Goal: Find specific page/section: Find specific page/section

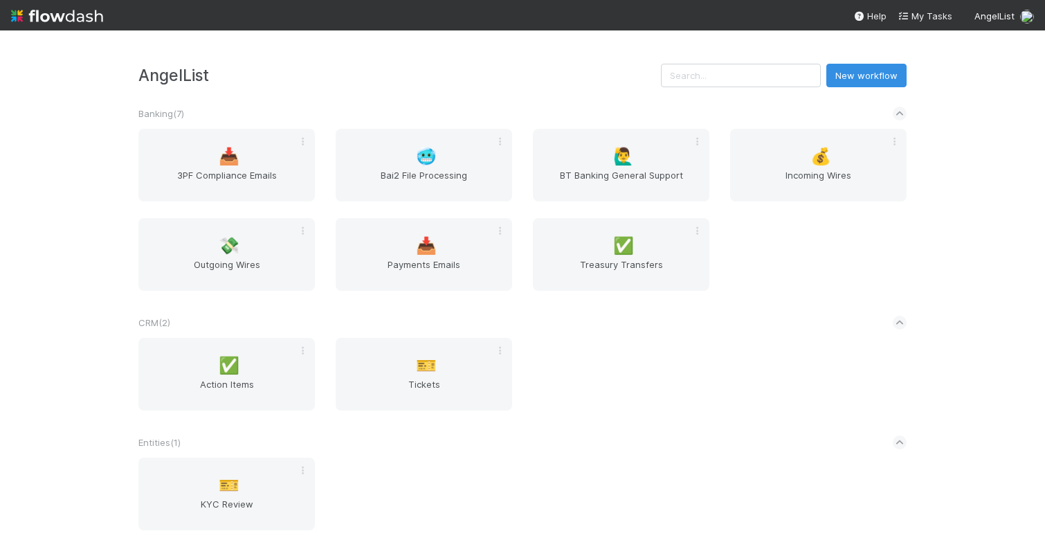
scroll to position [455, 0]
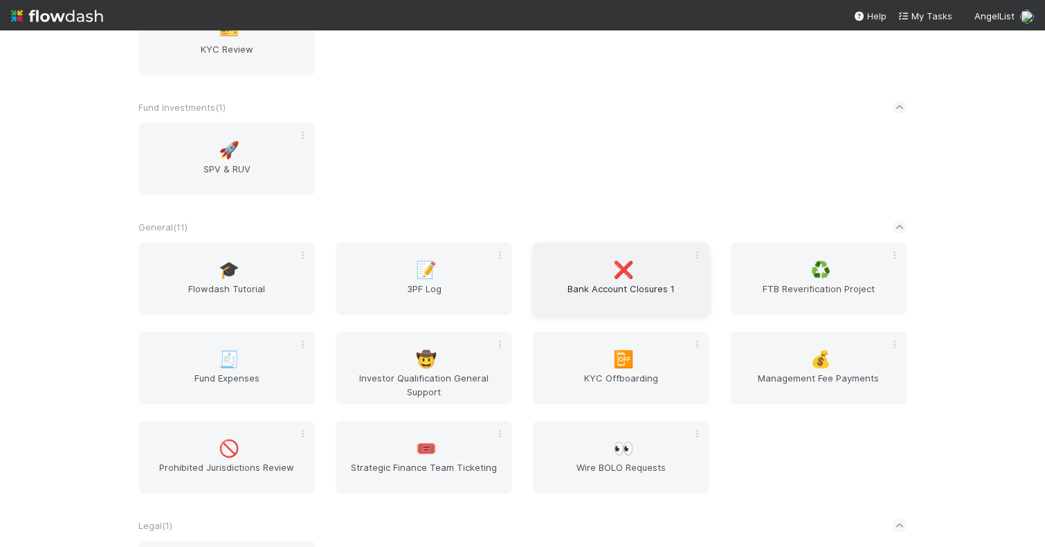
click at [650, 282] on span "Bank Account Closures 1" at bounding box center [620, 296] width 165 height 28
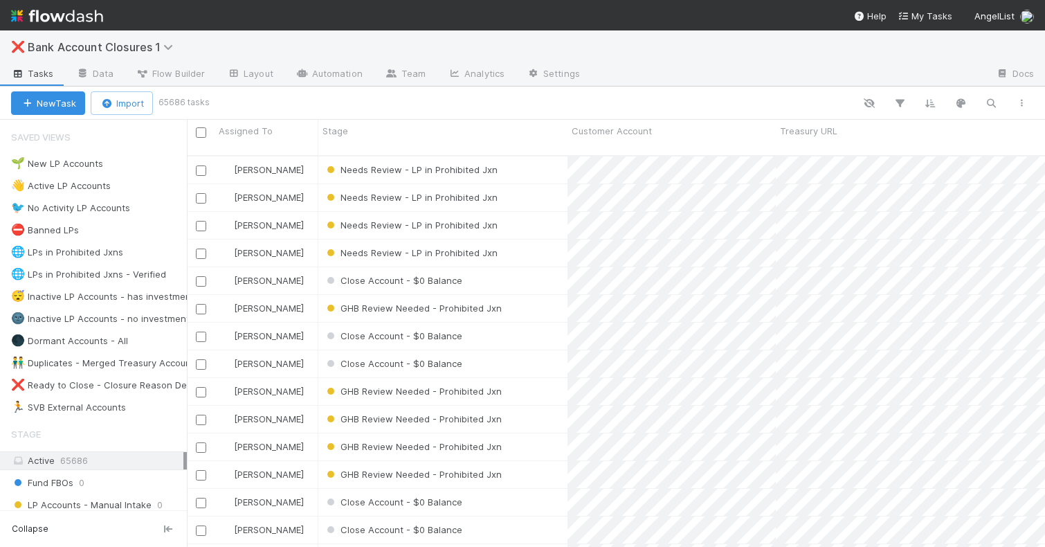
scroll to position [402, 858]
click at [547, 159] on div "Needs Review - LP in Prohibited Jxn" at bounding box center [442, 169] width 249 height 27
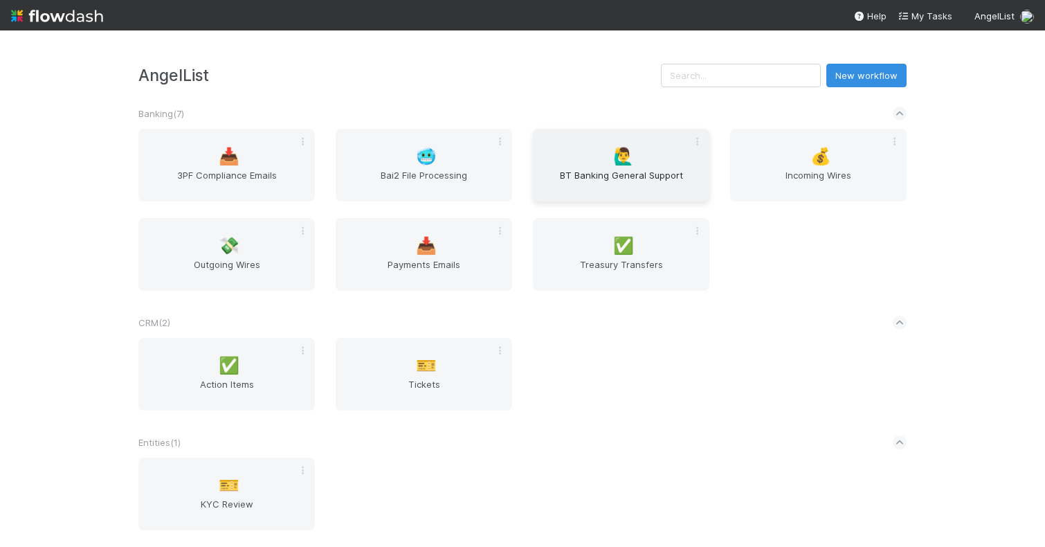
click at [612, 168] on span "BT Banking General Support" at bounding box center [620, 182] width 165 height 28
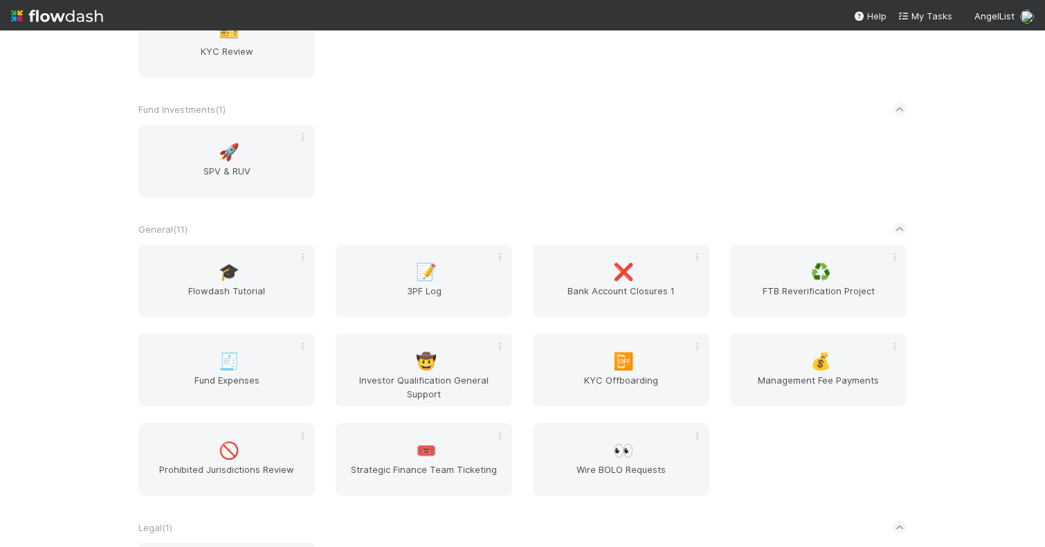
scroll to position [458, 0]
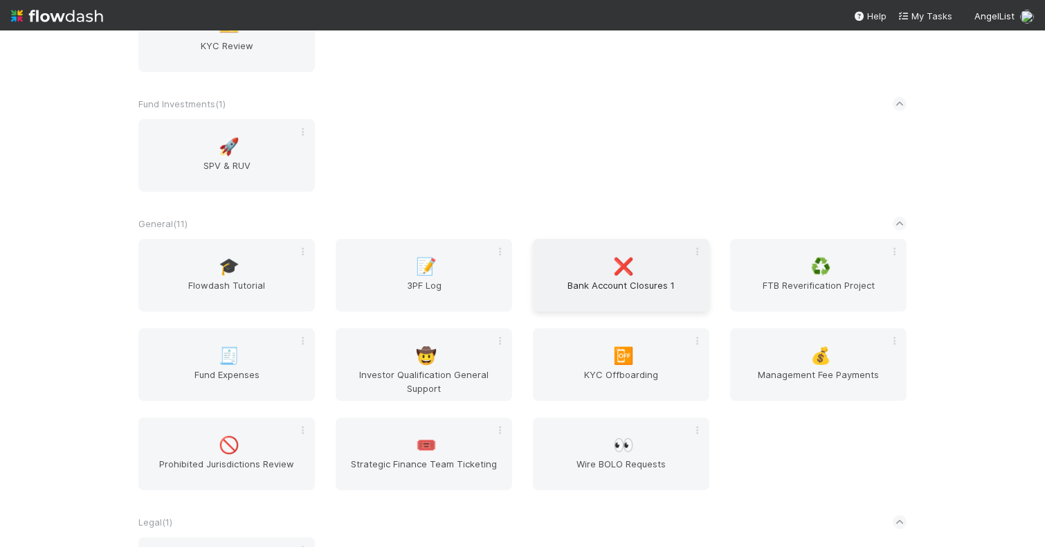
click at [620, 275] on span "❌" at bounding box center [623, 266] width 21 height 18
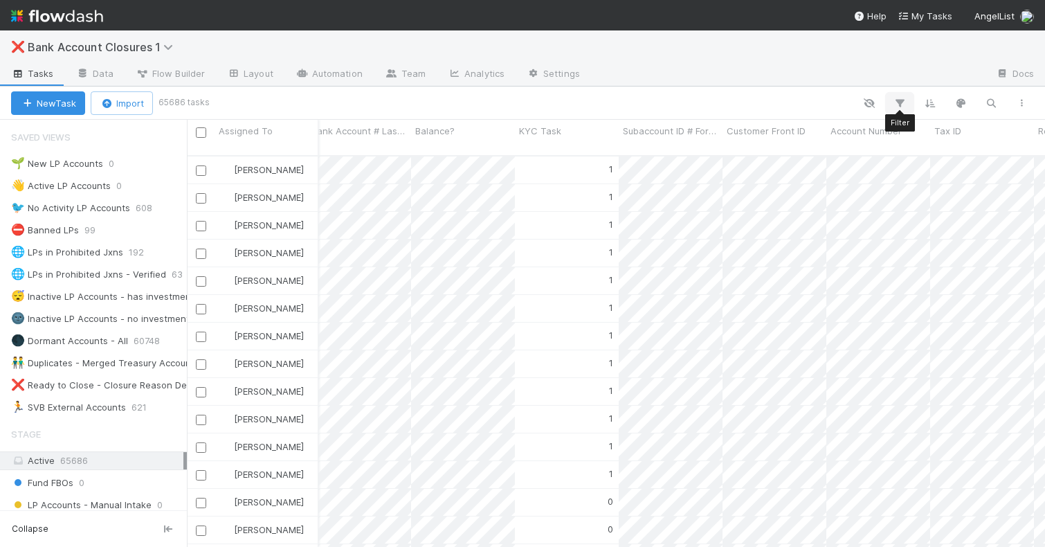
click at [902, 98] on icon "button" at bounding box center [900, 103] width 14 height 12
click at [777, 136] on button "Add Filter" at bounding box center [687, 145] width 415 height 20
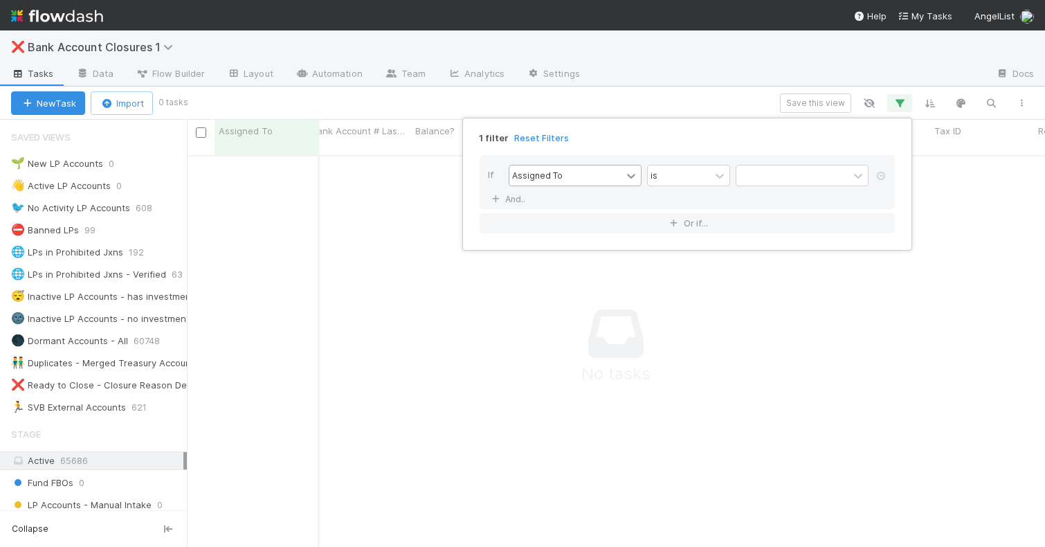
click at [625, 176] on icon at bounding box center [631, 176] width 14 height 14
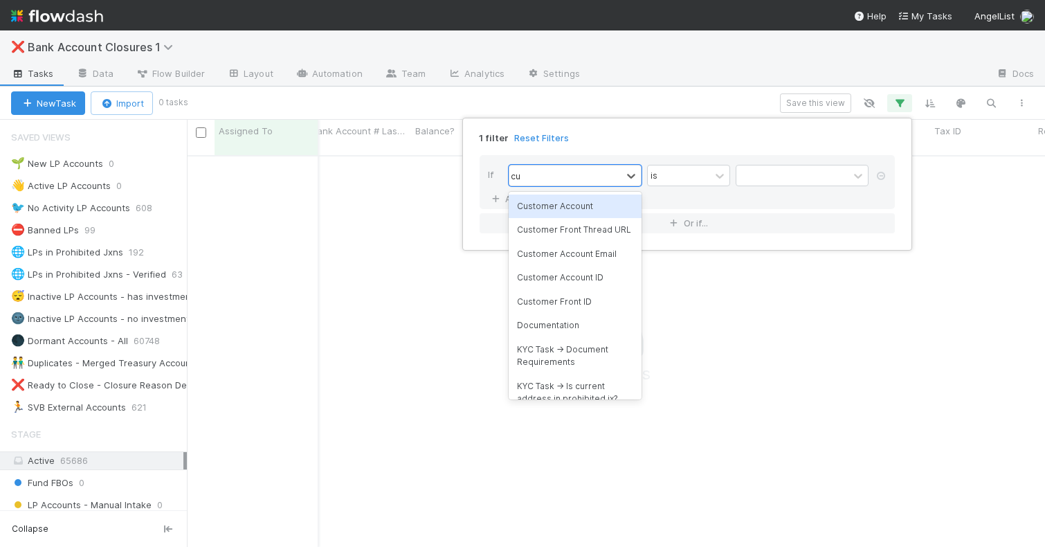
type input "cus"
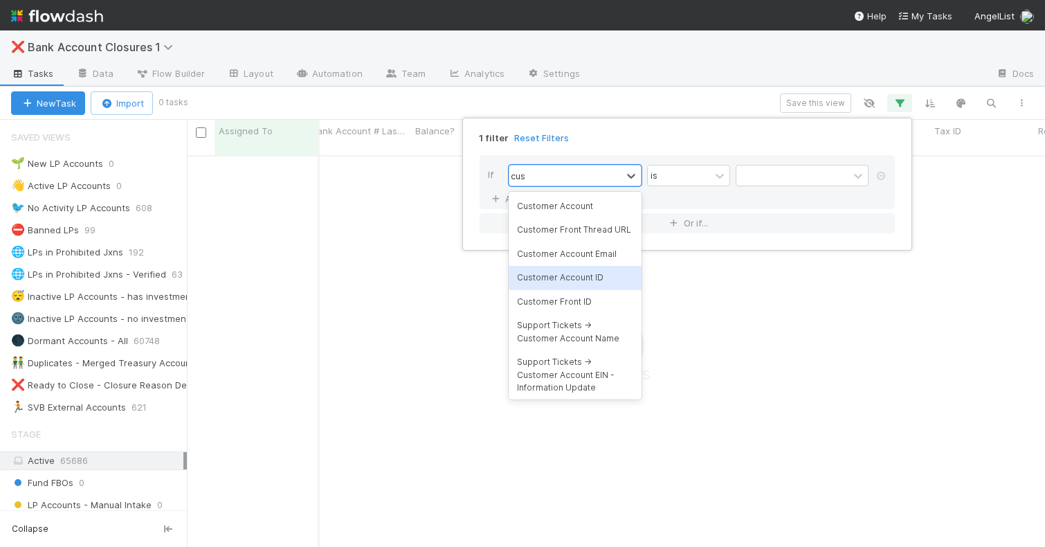
click at [591, 273] on div "Customer Account ID" at bounding box center [575, 278] width 133 height 24
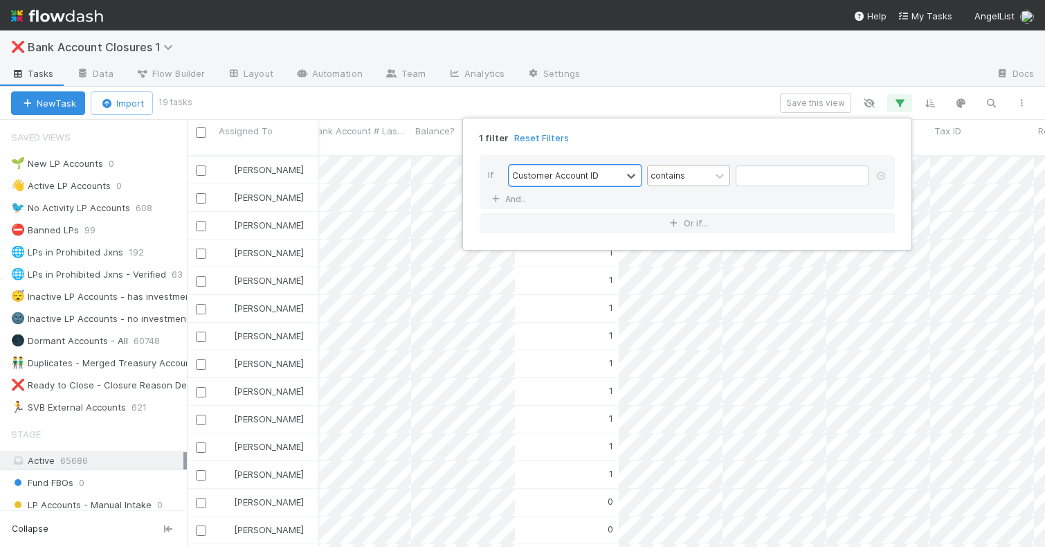
click at [708, 175] on div "contains" at bounding box center [679, 175] width 62 height 20
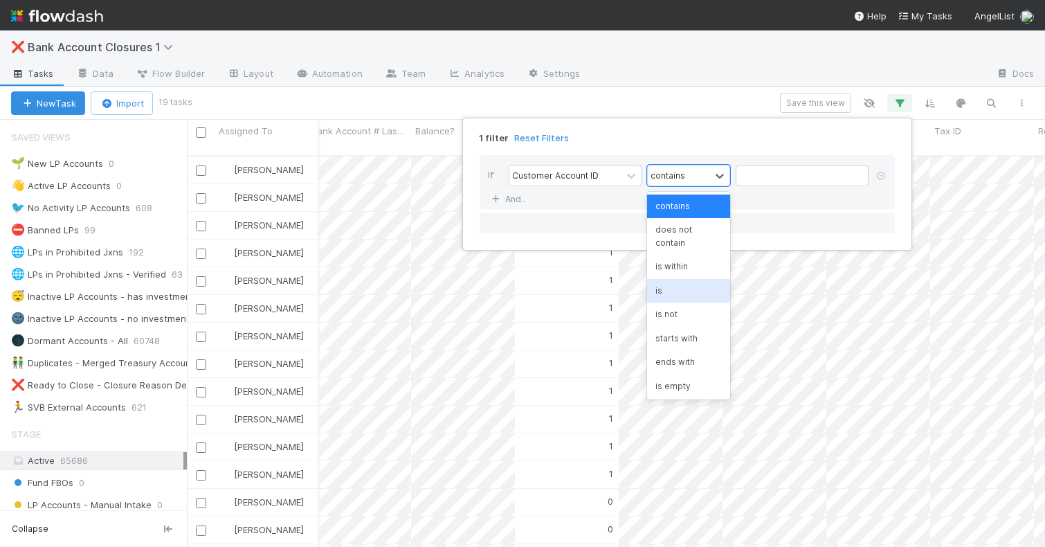
click at [668, 279] on div "is" at bounding box center [688, 291] width 83 height 24
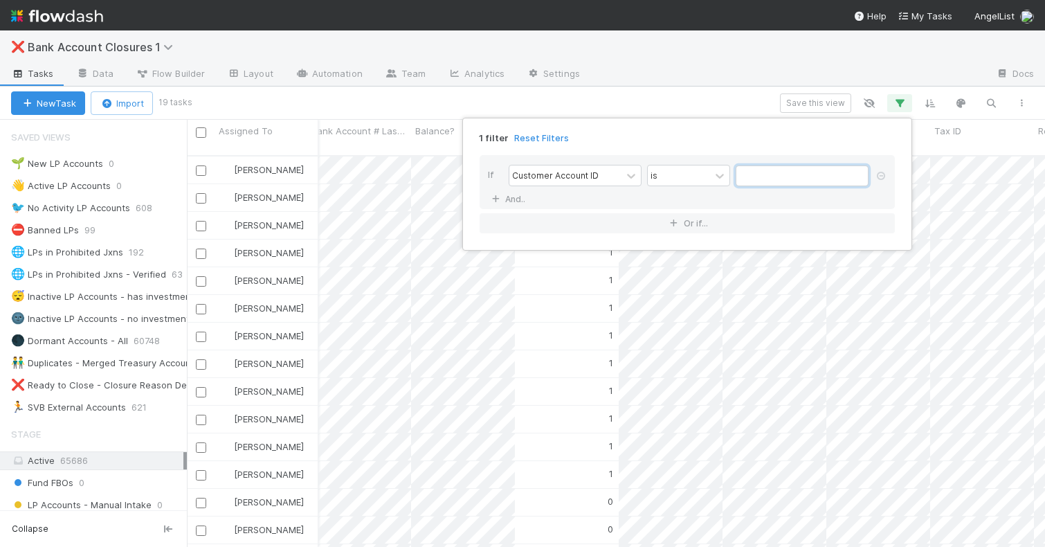
click at [763, 174] on input "text" at bounding box center [802, 175] width 133 height 21
paste input "417825"
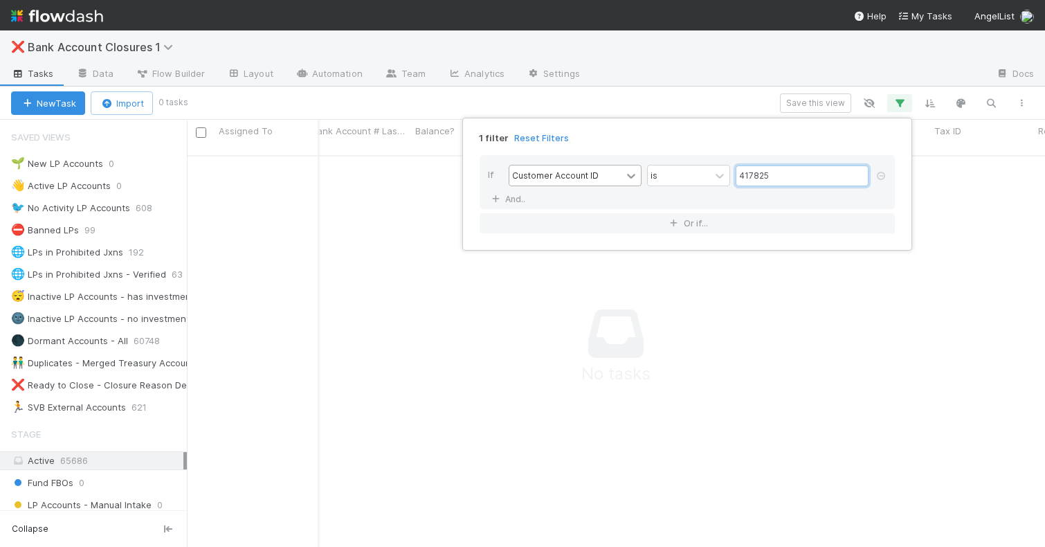
type input "417825"
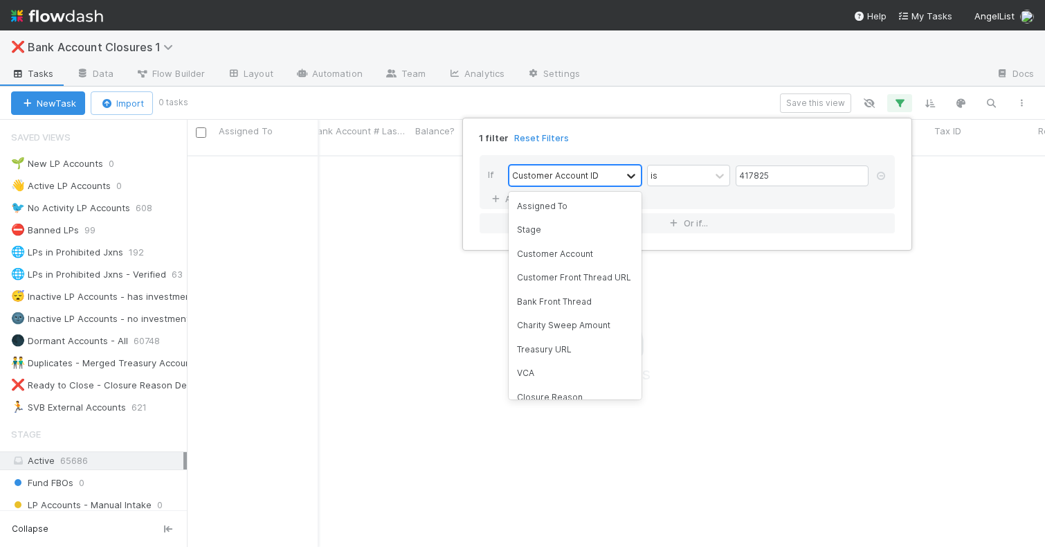
click at [627, 175] on icon at bounding box center [631, 176] width 14 height 14
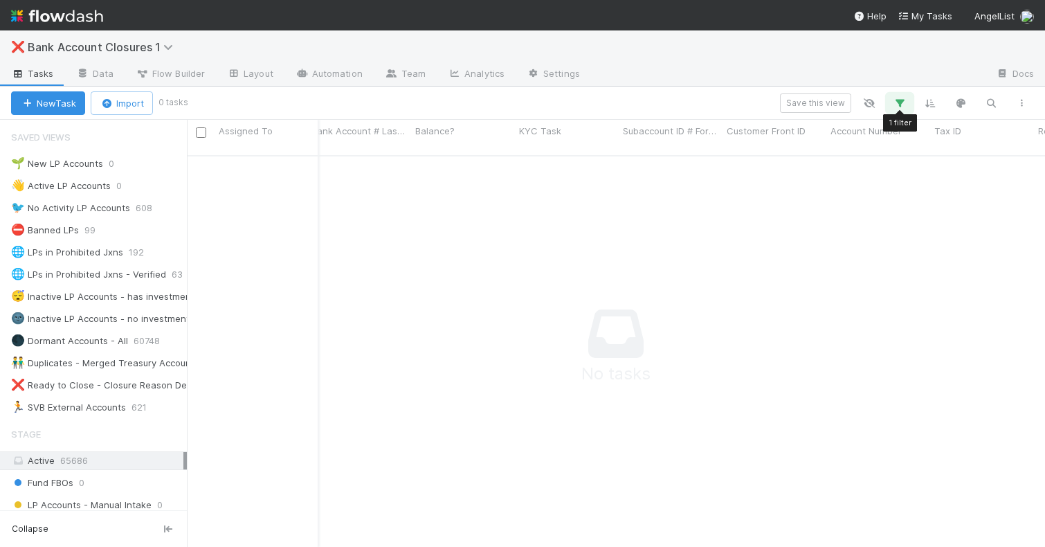
click at [904, 102] on icon "button" at bounding box center [900, 103] width 14 height 12
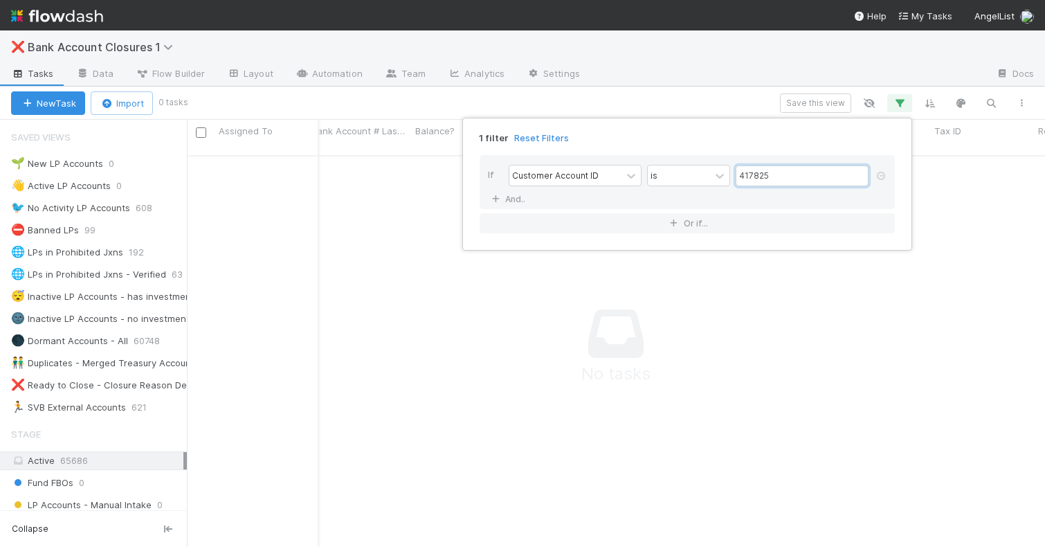
click at [766, 176] on input "417825" at bounding box center [802, 175] width 133 height 21
paste input "344101"
type input "344101"
click at [766, 176] on input "344101" at bounding box center [802, 175] width 133 height 21
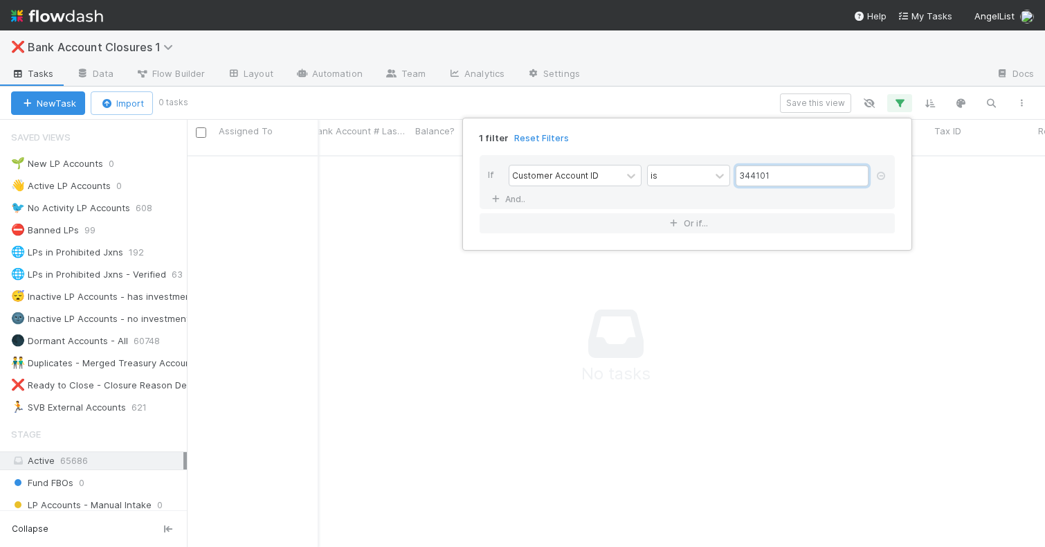
click at [766, 176] on input "344101" at bounding box center [802, 175] width 133 height 21
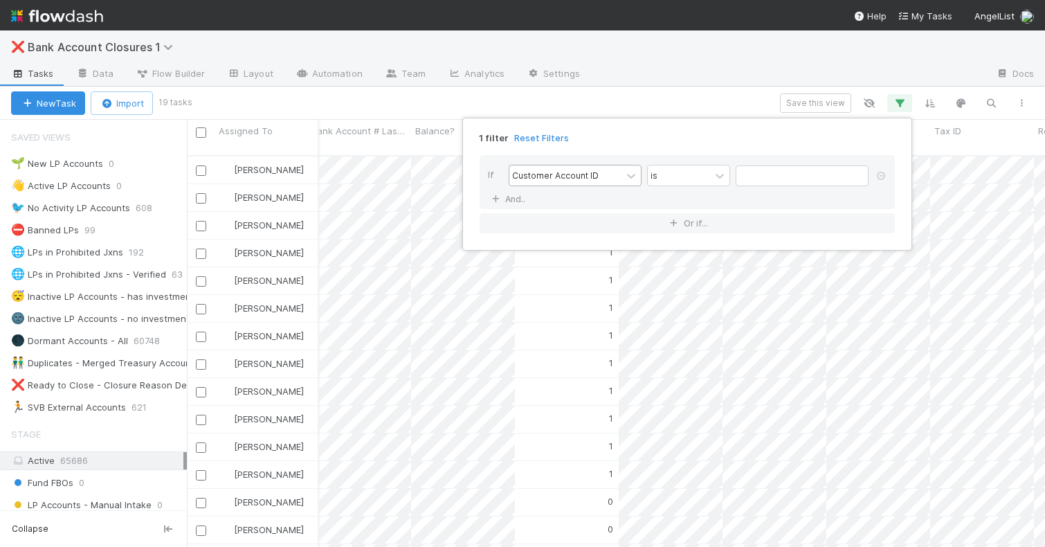
click at [588, 172] on div "Customer Account ID" at bounding box center [555, 175] width 87 height 12
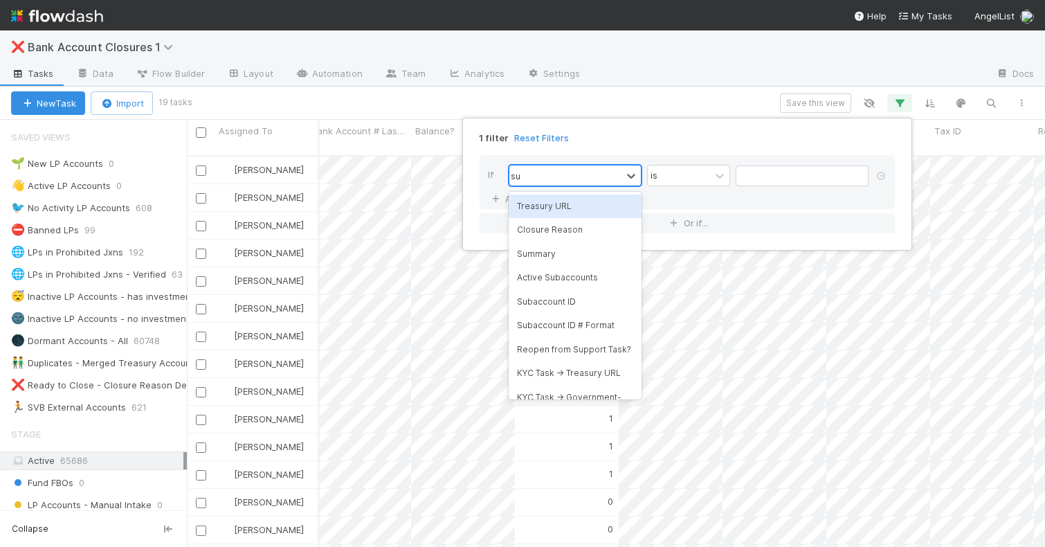
type input "sub"
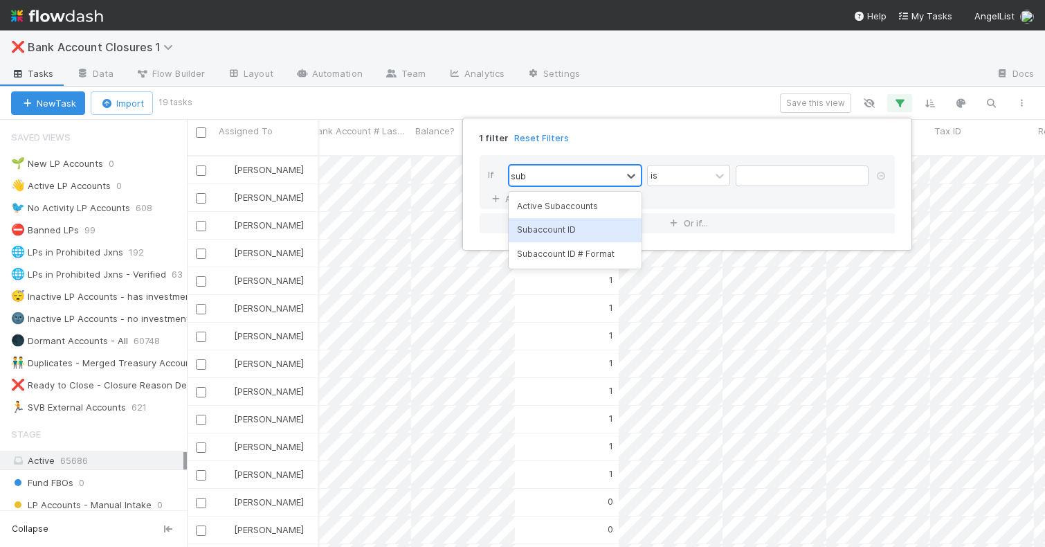
click at [571, 232] on div "Subaccount ID" at bounding box center [575, 230] width 133 height 24
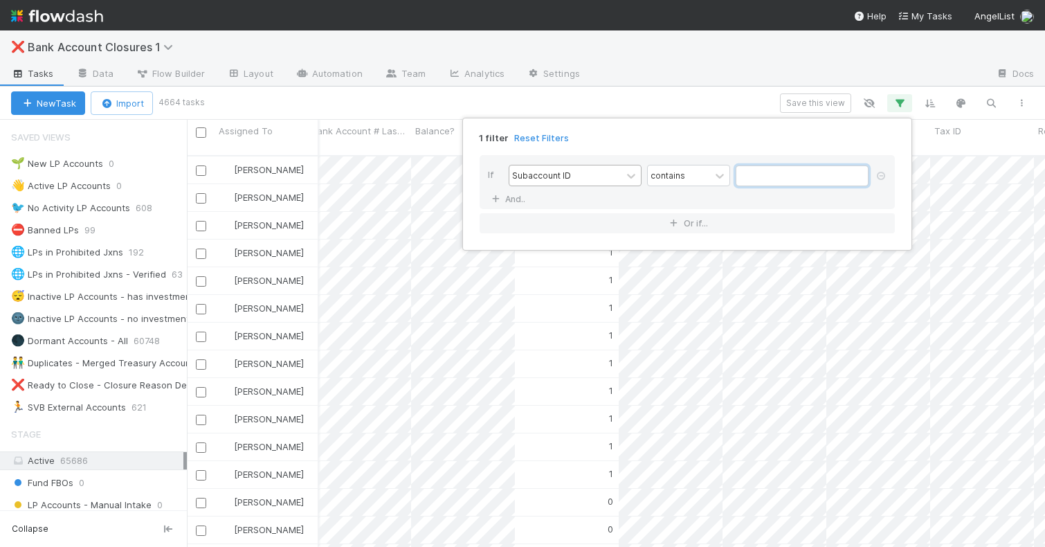
click at [752, 170] on input "text" at bounding box center [802, 175] width 133 height 21
click at [704, 174] on div "contains" at bounding box center [679, 175] width 62 height 20
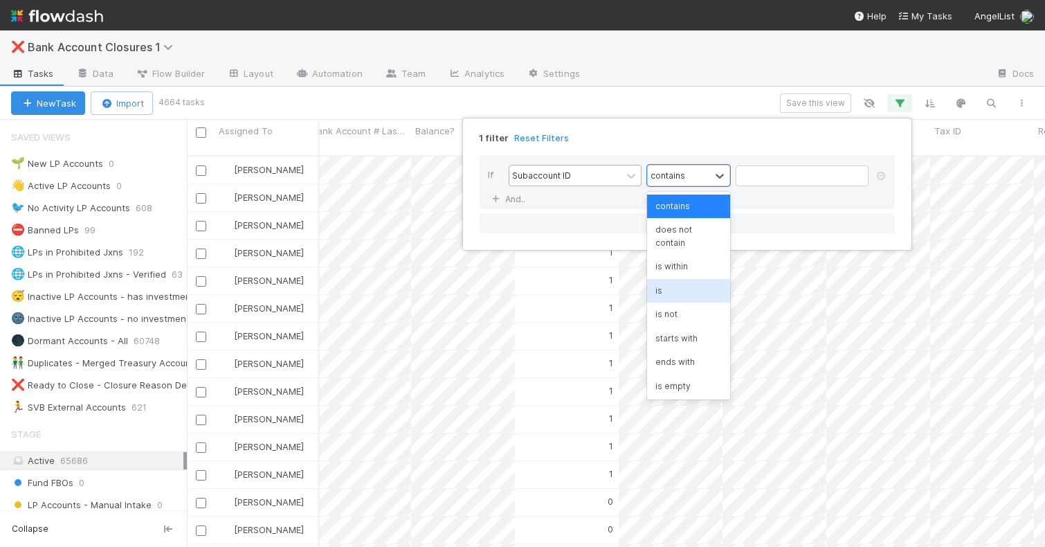
click at [669, 279] on div "is" at bounding box center [688, 291] width 83 height 24
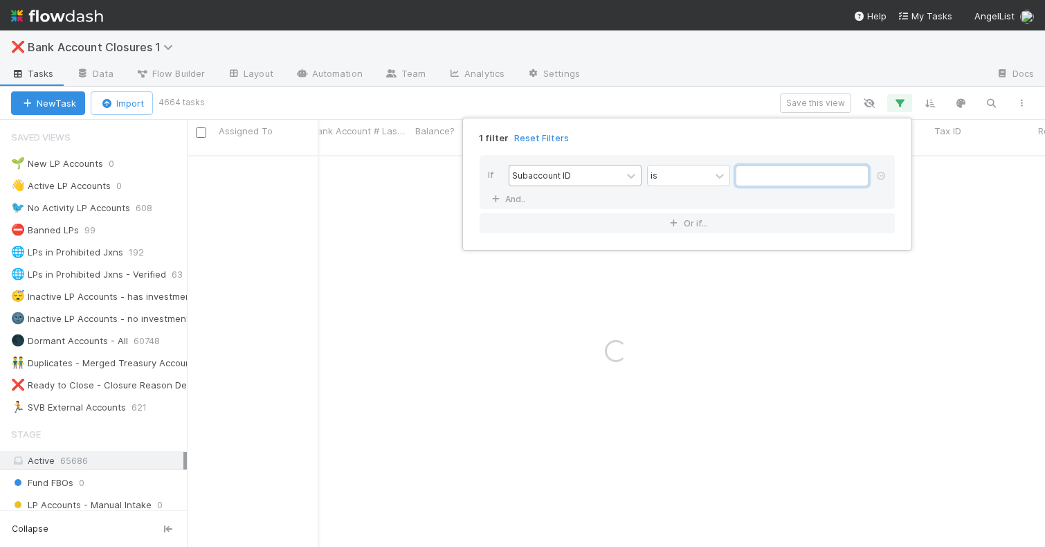
click at [749, 176] on input "text" at bounding box center [802, 175] width 133 height 21
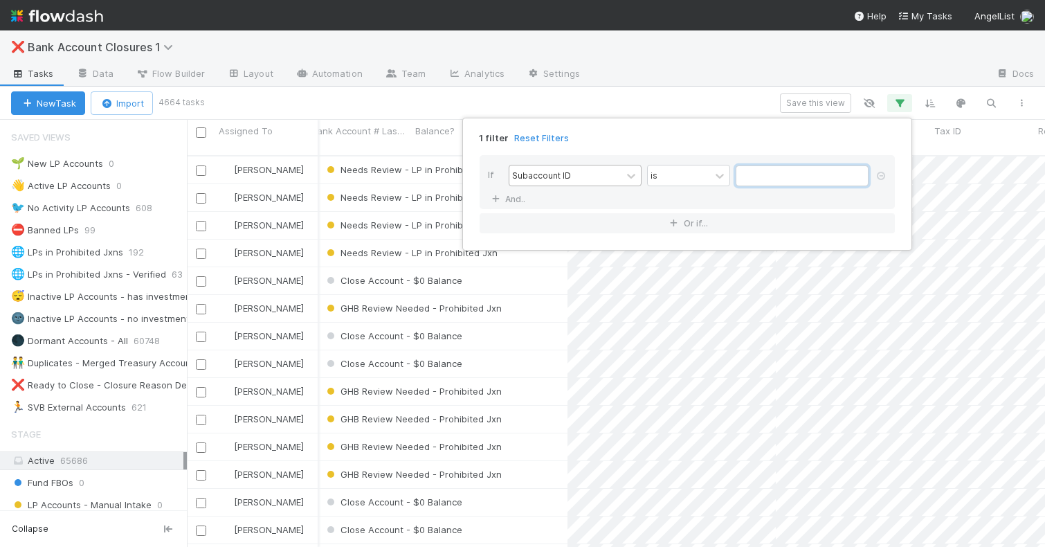
scroll to position [402, 858]
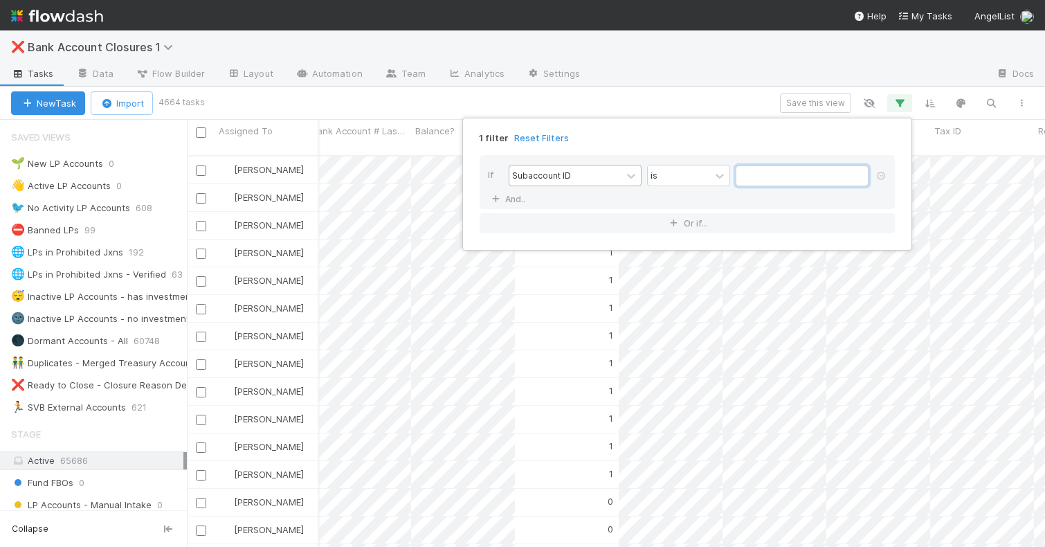
paste input "417825"
type input "417825"
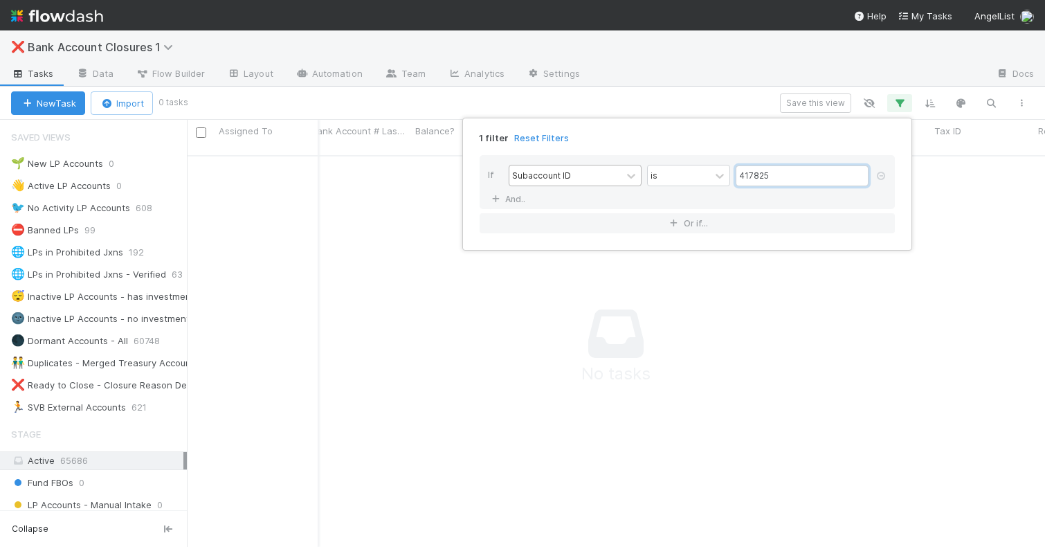
click at [748, 175] on input "417825" at bounding box center [802, 175] width 133 height 21
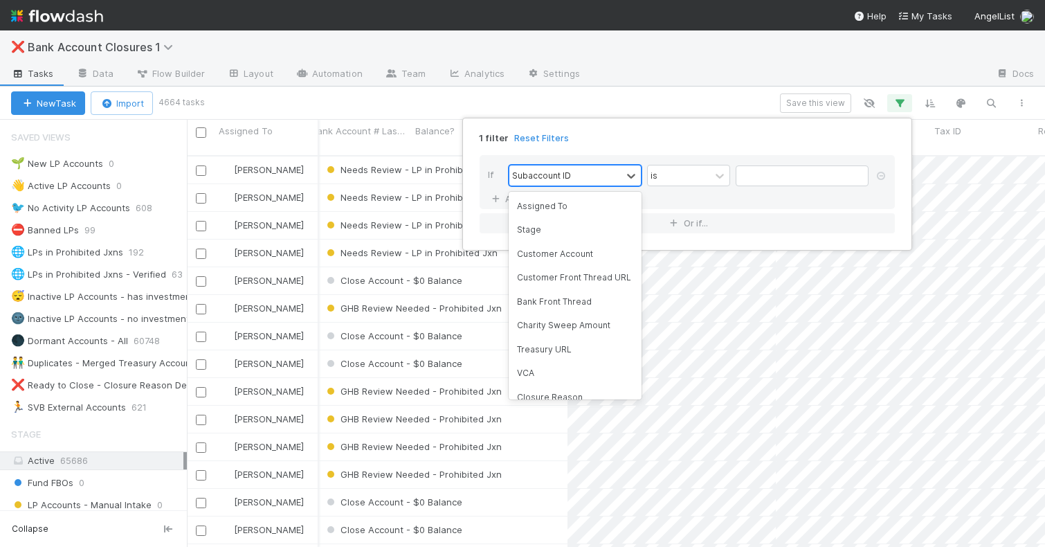
click at [606, 173] on div "Subaccount ID" at bounding box center [565, 175] width 112 height 20
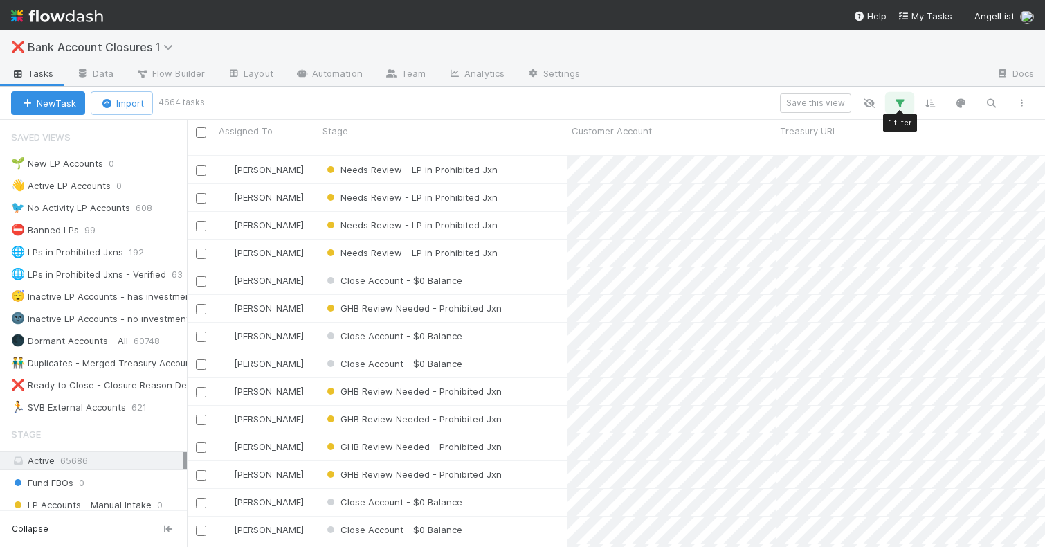
click at [894, 104] on icon "button" at bounding box center [900, 103] width 14 height 12
click at [591, 175] on div "Subaccount ID" at bounding box center [565, 175] width 112 height 20
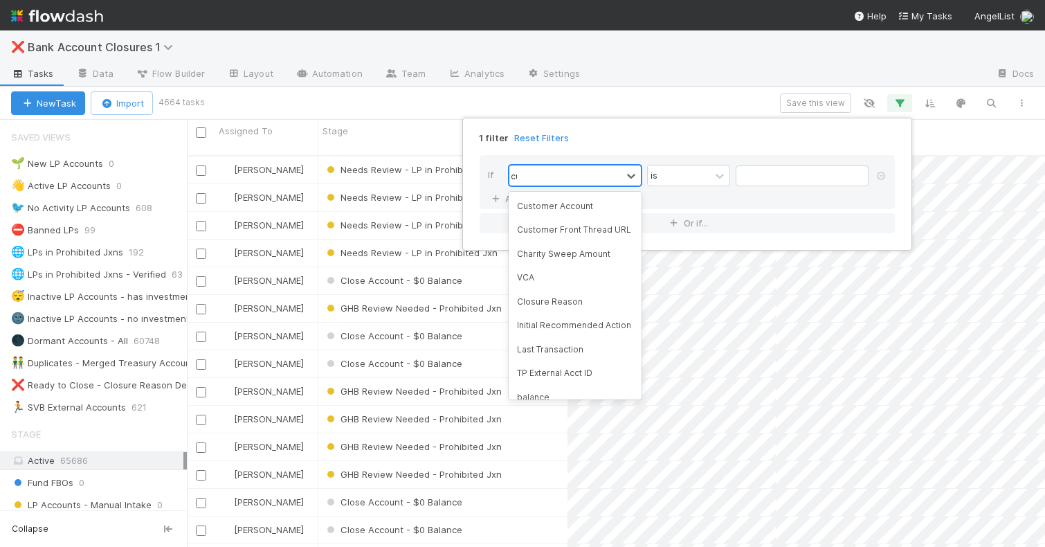
type input "cus"
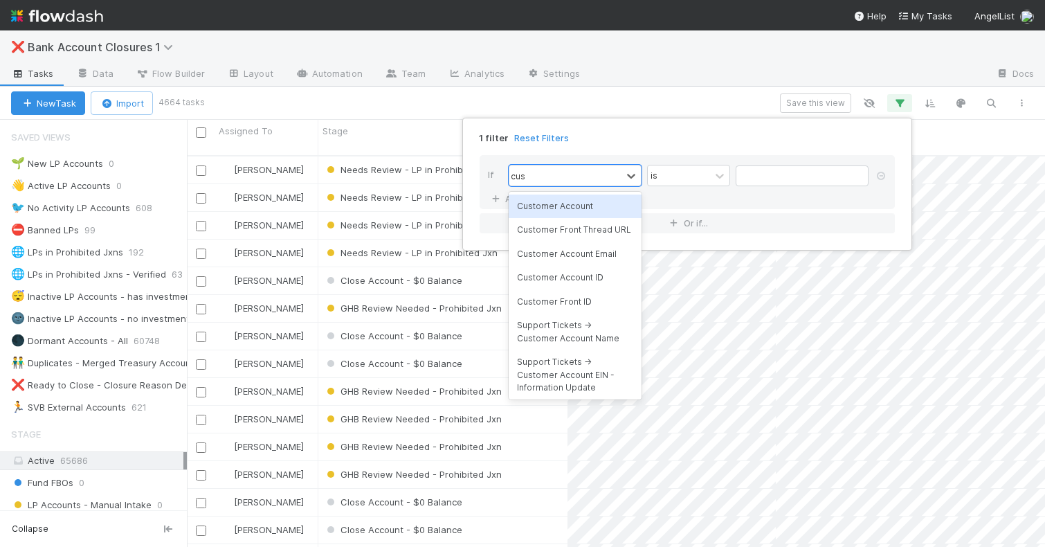
click at [552, 208] on div "Customer Account" at bounding box center [575, 206] width 133 height 24
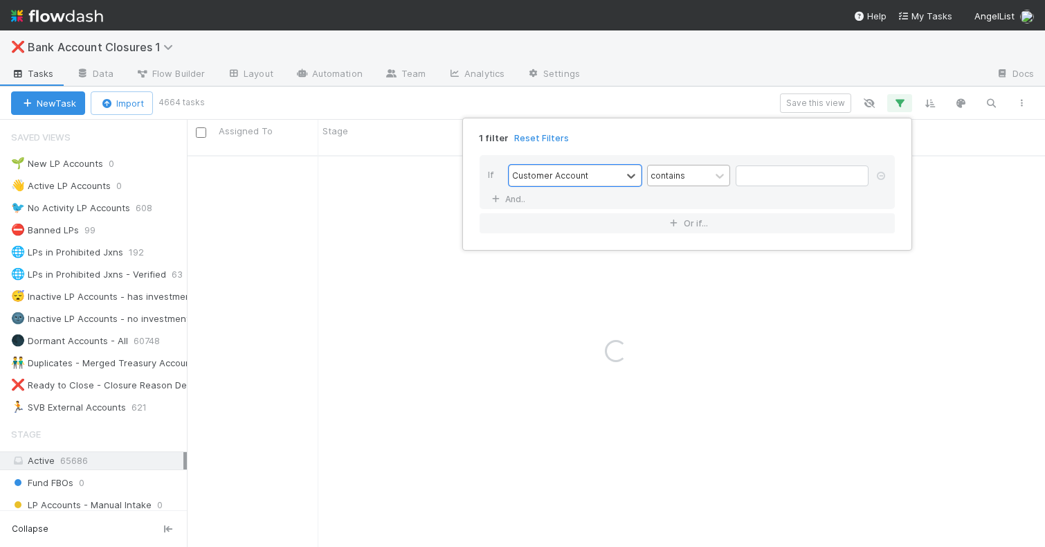
click at [702, 174] on div "contains" at bounding box center [679, 175] width 62 height 20
click at [764, 173] on input "text" at bounding box center [802, 175] width 133 height 21
paste input "A100x, LLC"
type input "A100x, LLC"
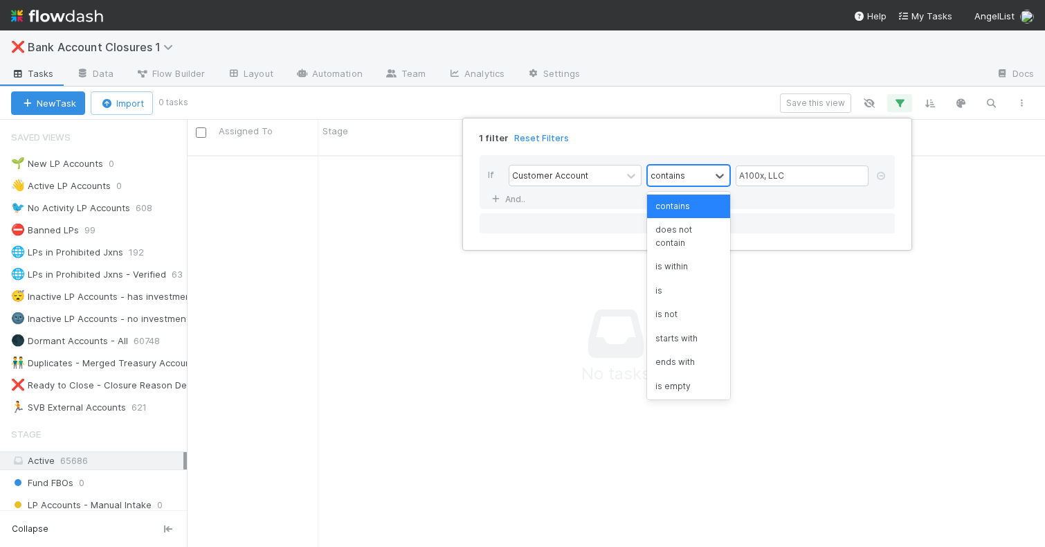
click at [678, 181] on div "contains" at bounding box center [667, 175] width 35 height 12
click at [666, 284] on div "is" at bounding box center [688, 291] width 83 height 24
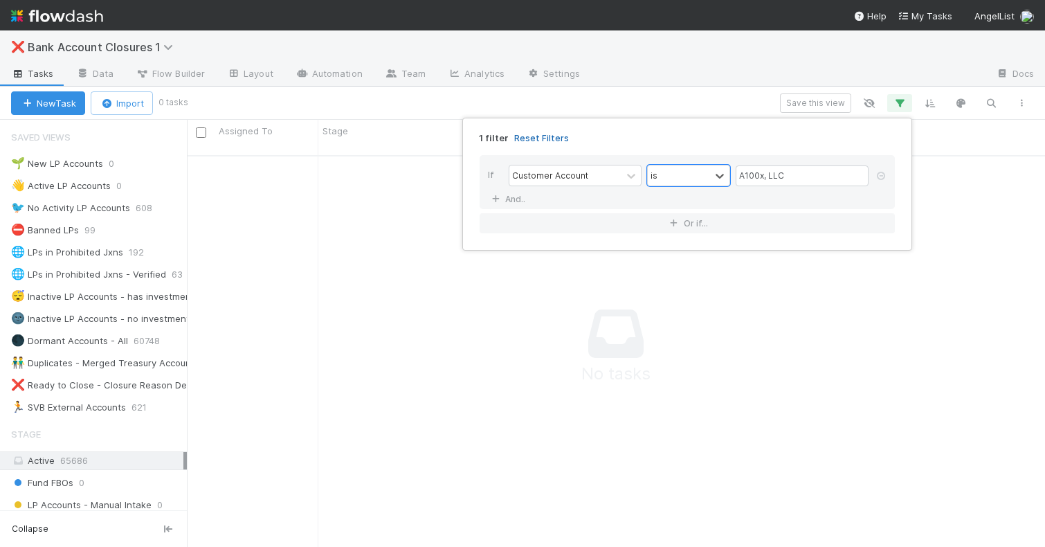
click at [534, 136] on link "Reset Filters" at bounding box center [541, 138] width 55 height 12
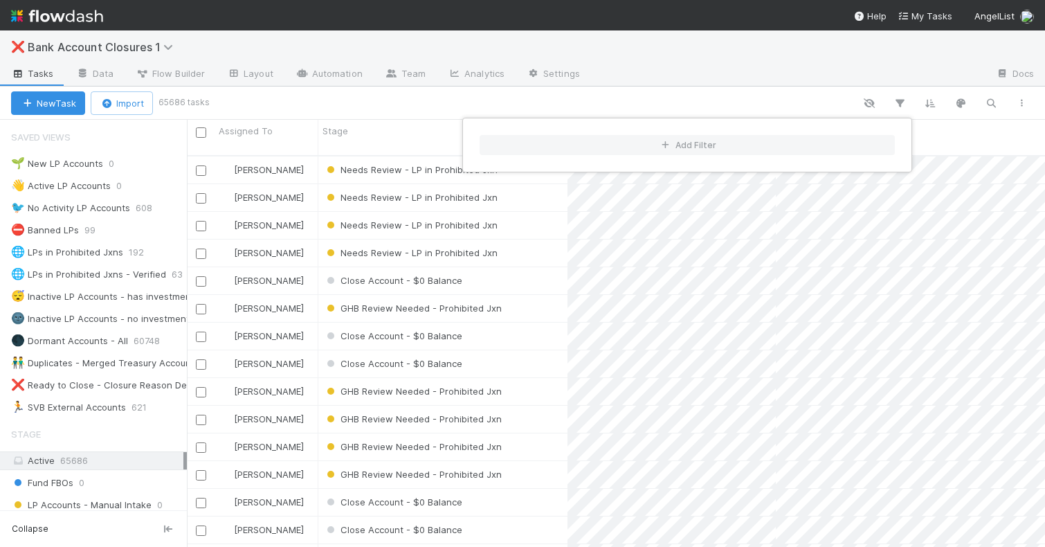
click at [411, 100] on div "Add Filter" at bounding box center [522, 273] width 1045 height 547
click at [765, 107] on div "Add Filter" at bounding box center [522, 273] width 1045 height 547
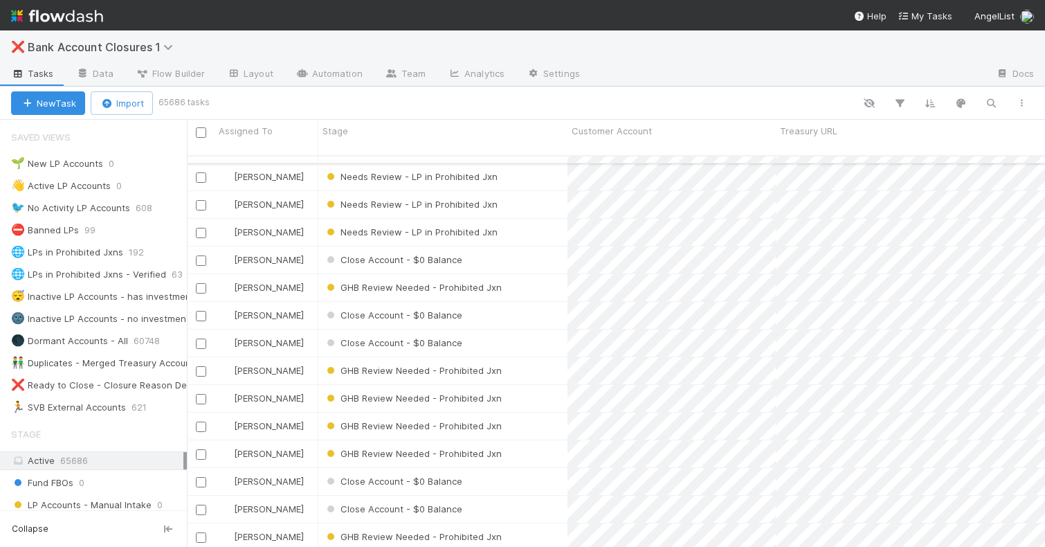
scroll to position [0, 0]
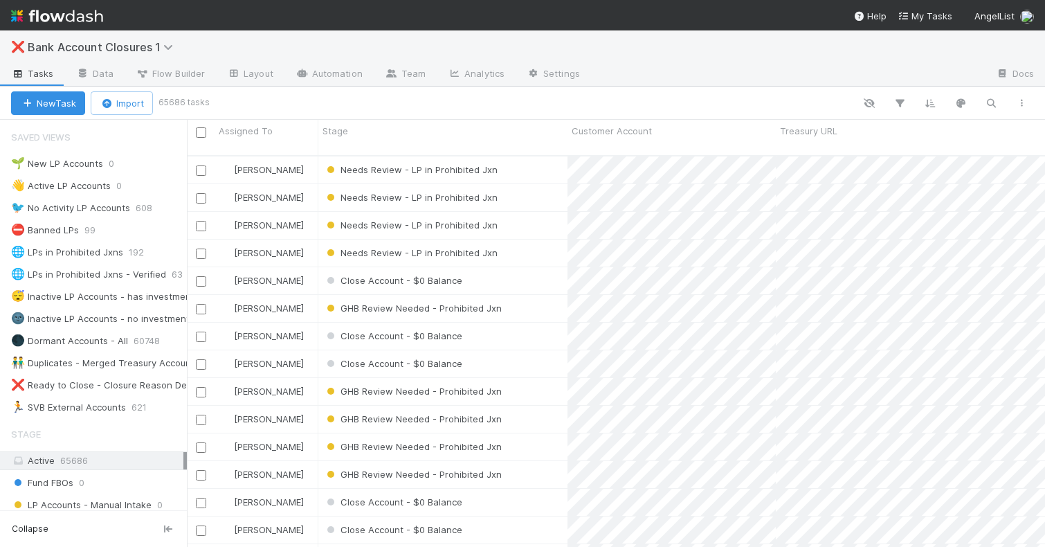
click at [489, 96] on div at bounding box center [622, 103] width 830 height 18
